Goal: Task Accomplishment & Management: Complete application form

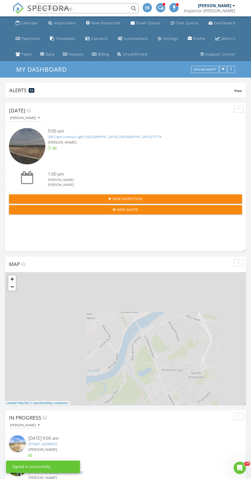
scroll to position [97, 240]
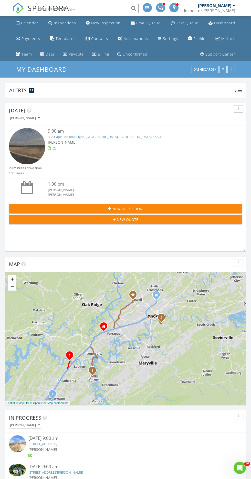
click at [102, 24] on div "New Inspection" at bounding box center [105, 22] width 29 height 5
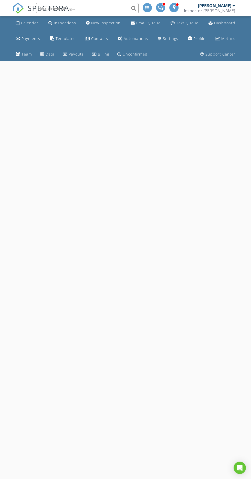
select select "7"
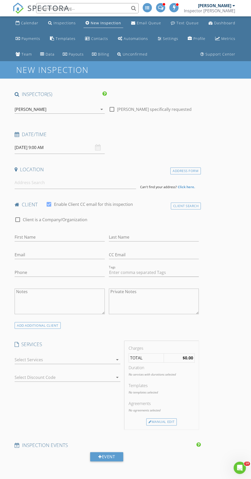
click at [18, 145] on input "[DATE] 9:00 AM" at bounding box center [60, 147] width 90 height 13
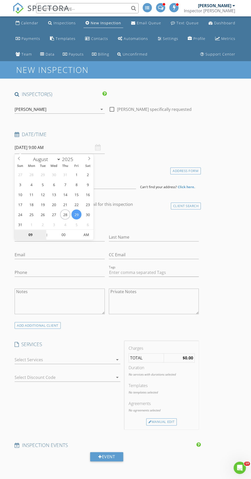
type input "[DATE] 9:00 AM"
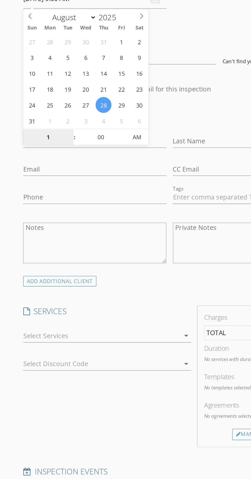
click at [88, 236] on span "AM" at bounding box center [86, 235] width 14 height 10
type input "01"
type input "[DATE] 1:00 PM"
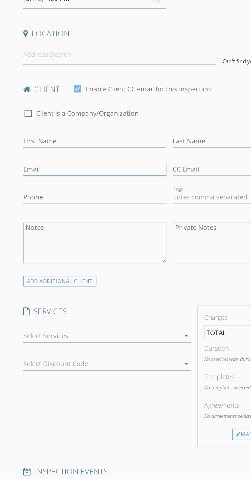
click at [29, 255] on input "Email" at bounding box center [60, 255] width 90 height 8
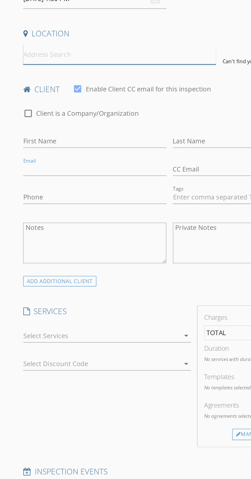
click at [19, 182] on input at bounding box center [75, 182] width 121 height 13
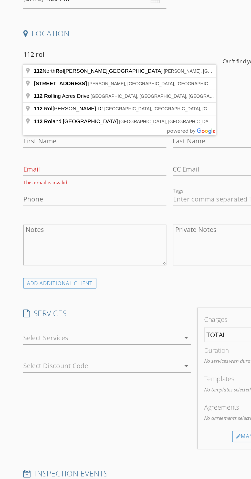
type input "[STREET_ADDRESS][PERSON_NAME][PERSON_NAME]"
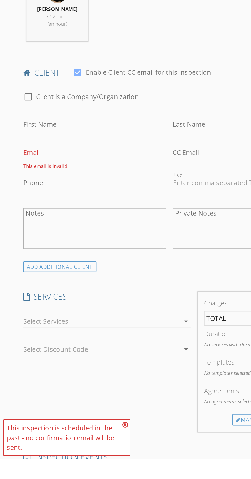
scroll to position [73, 0]
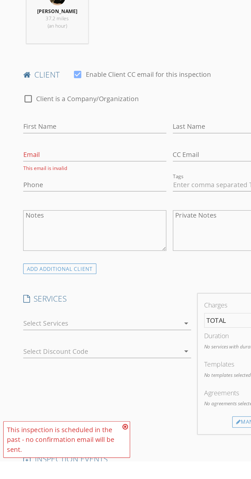
click at [22, 377] on h4 "SERVICES" at bounding box center [68, 377] width 106 height 7
click at [20, 392] on div at bounding box center [64, 392] width 99 height 8
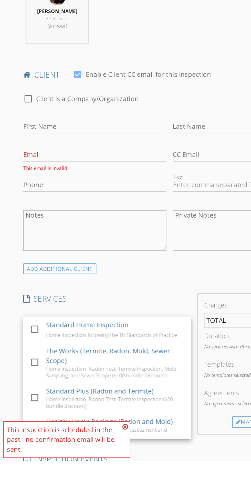
click at [22, 395] on div at bounding box center [21, 396] width 9 height 9
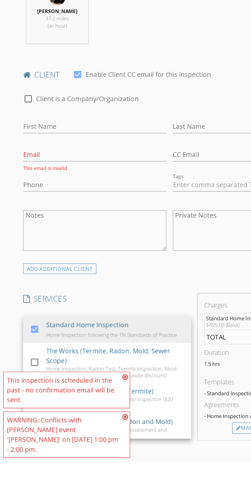
click at [111, 367] on div "INSPECTOR(S) check_box [PERSON_NAME] PRIMARY check_box_outline_blank [PERSON_NA…" at bounding box center [107, 468] width 188 height 902
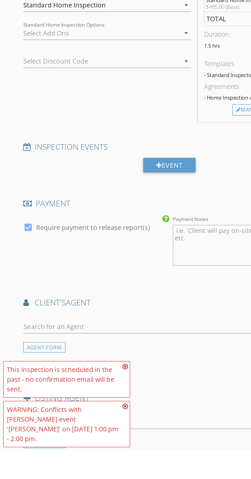
scroll to position [506, 0]
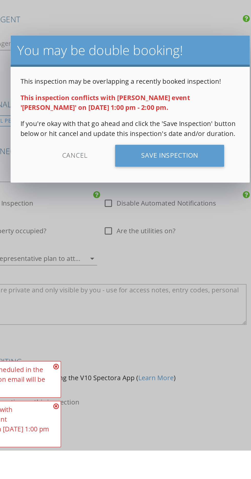
click at [136, 293] on div "Save Inspection" at bounding box center [150, 294] width 69 height 14
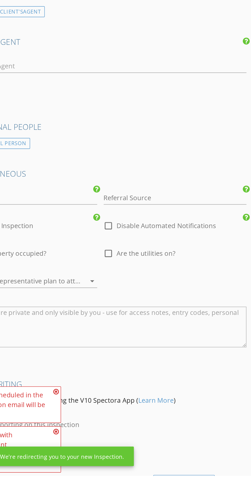
scroll to position [507, 0]
